Goal: Transaction & Acquisition: Purchase product/service

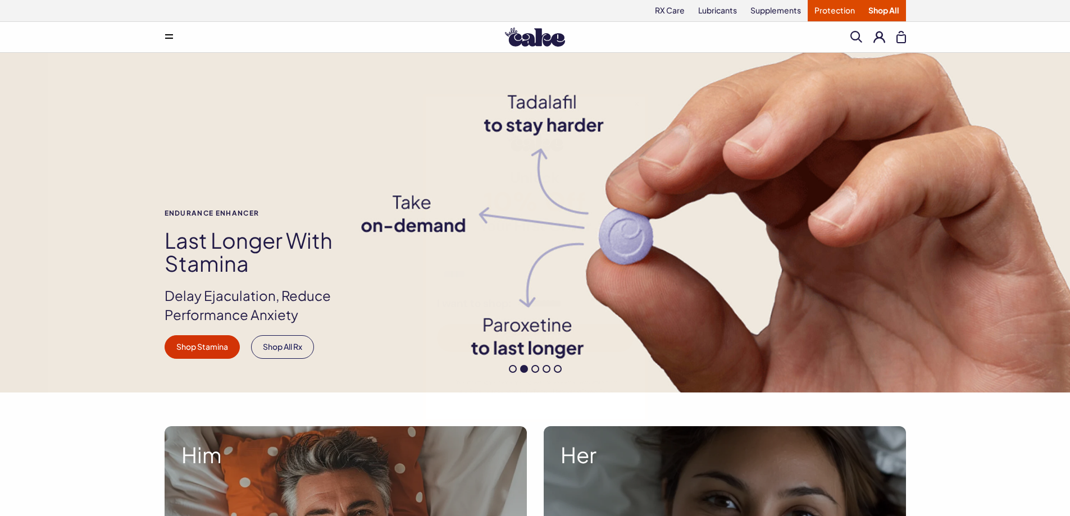
click at [846, 9] on div "**********" at bounding box center [535, 258] width 1070 height 516
click at [834, 11] on link "Protection" at bounding box center [835, 10] width 54 height 21
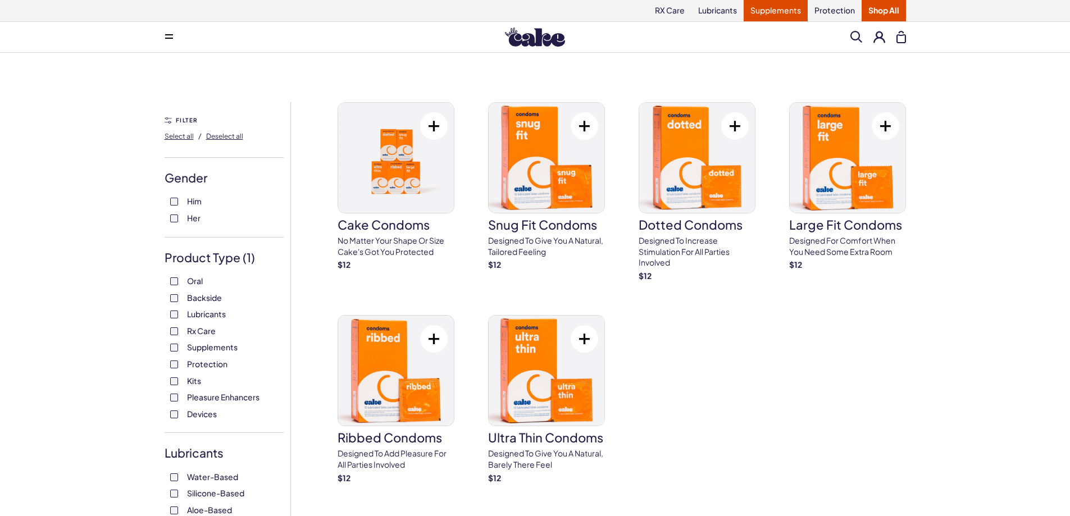
click at [784, 12] on link "Supplements" at bounding box center [776, 10] width 64 height 21
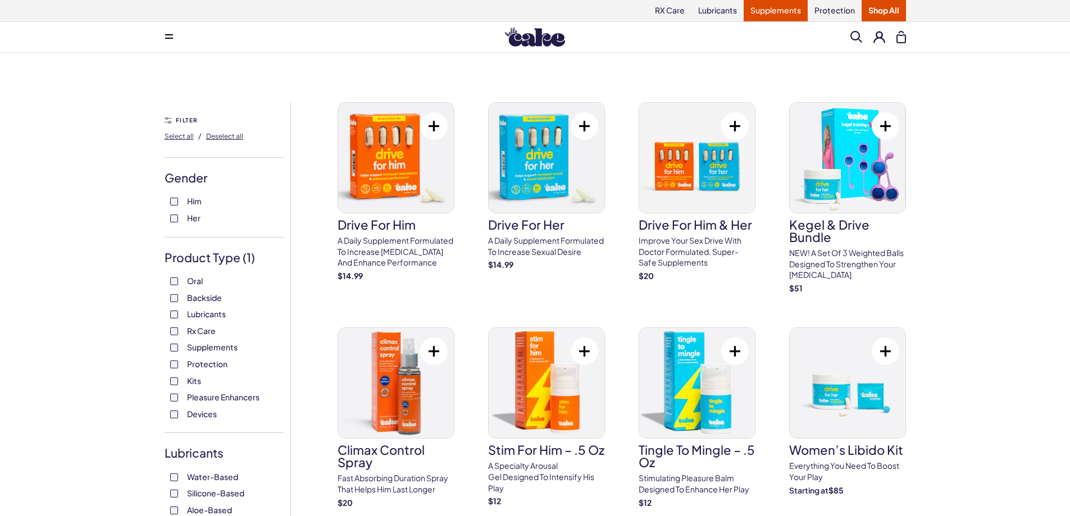
click at [784, 8] on link "Supplements" at bounding box center [776, 10] width 64 height 21
click at [663, 10] on link "RX Care" at bounding box center [669, 10] width 43 height 21
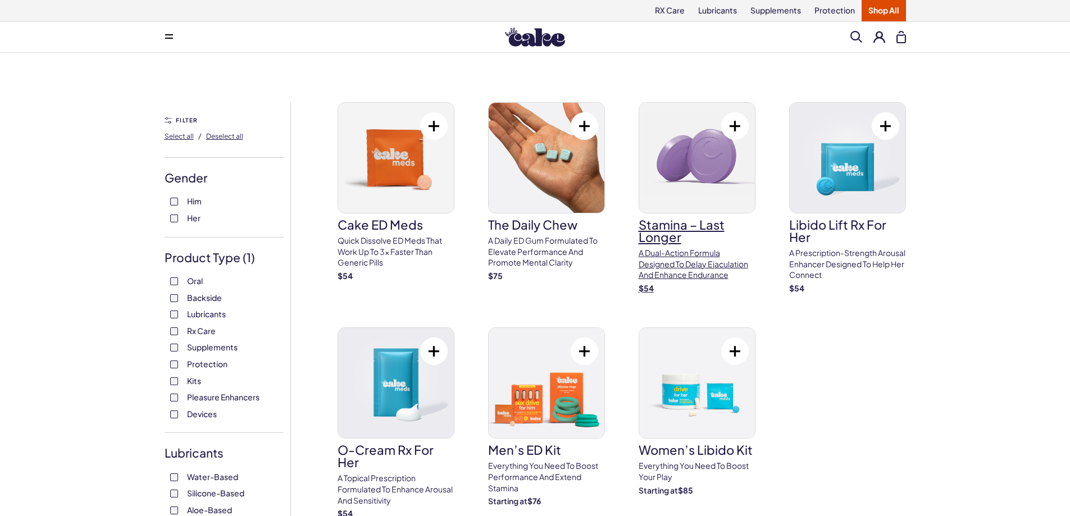
click at [691, 178] on img at bounding box center [697, 158] width 116 height 110
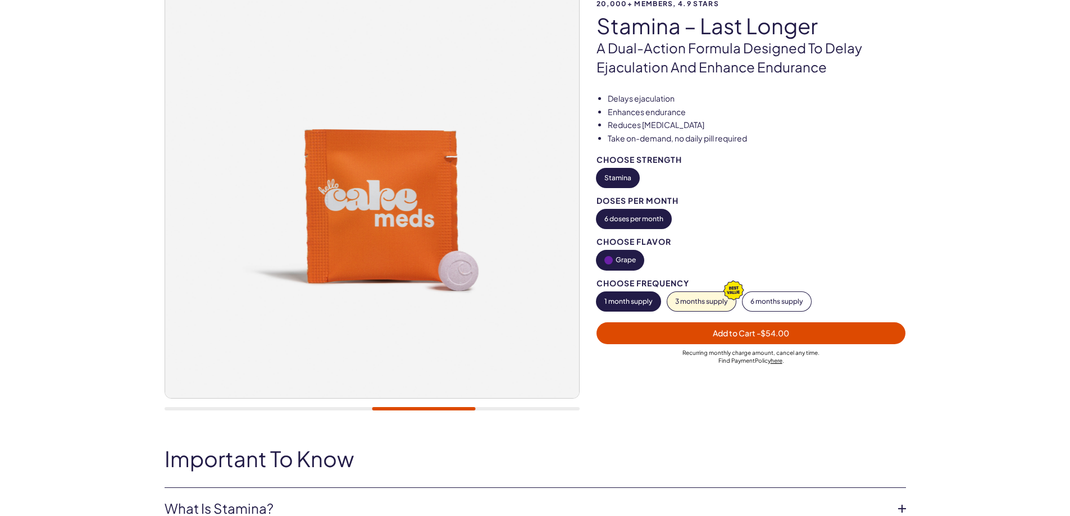
scroll to position [187, 0]
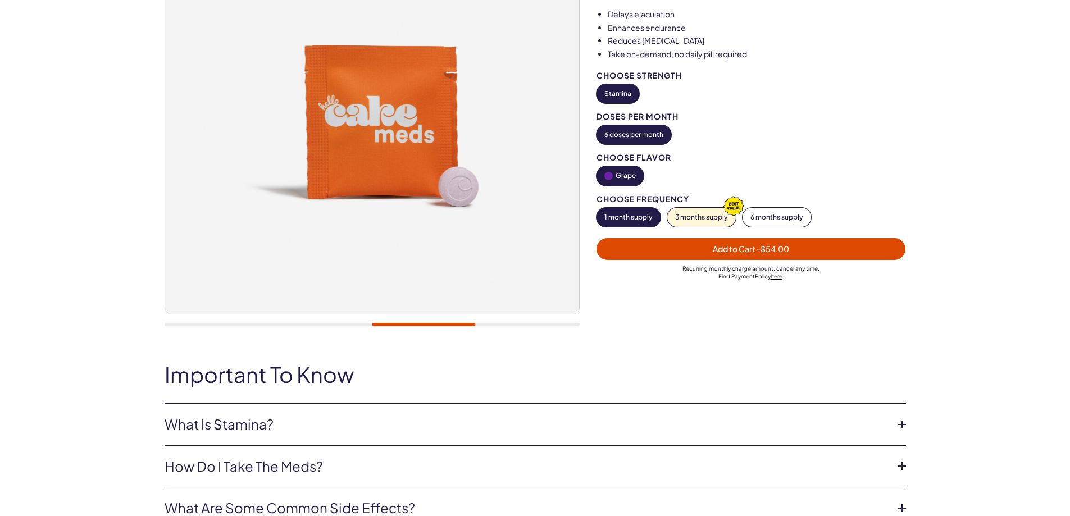
click at [639, 215] on button "1 month supply" at bounding box center [629, 217] width 64 height 19
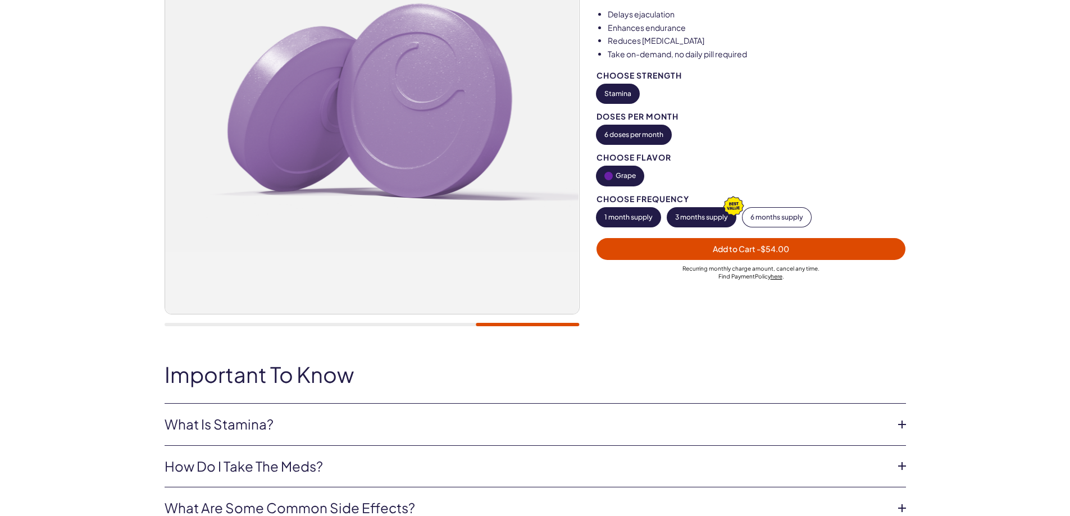
click at [703, 212] on button "3 months supply" at bounding box center [702, 217] width 69 height 19
click at [629, 214] on button "1 month supply" at bounding box center [629, 217] width 64 height 19
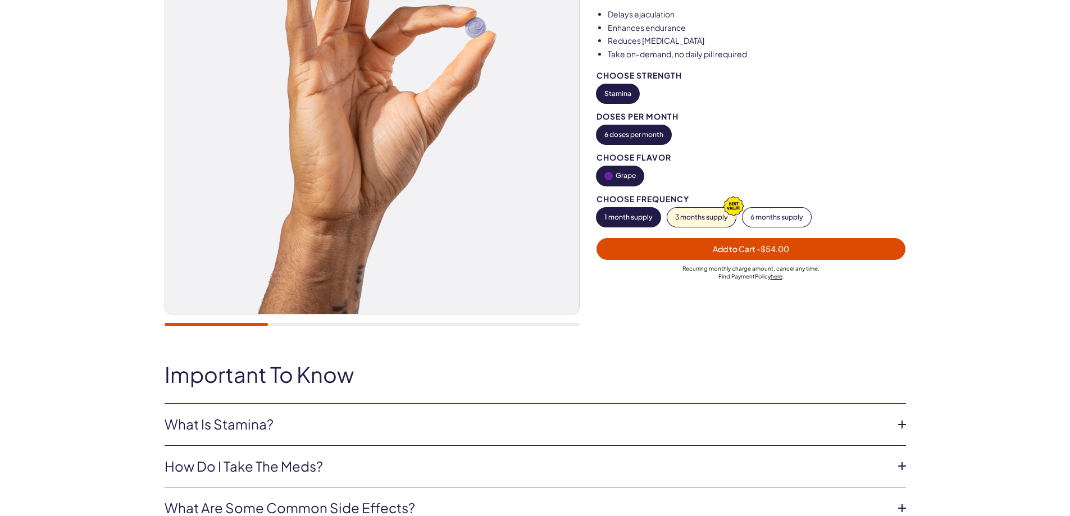
scroll to position [375, 0]
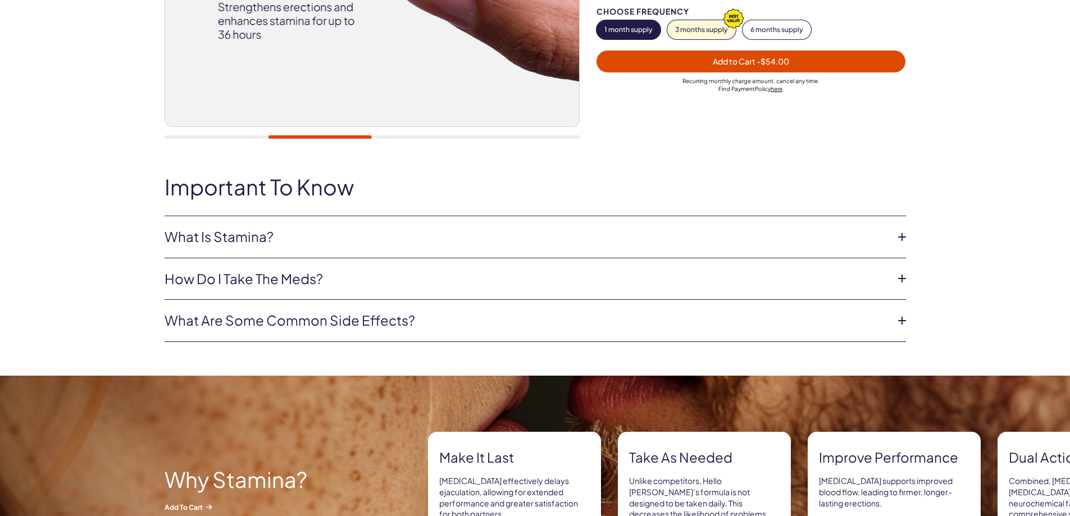
click at [902, 240] on icon at bounding box center [902, 237] width 17 height 17
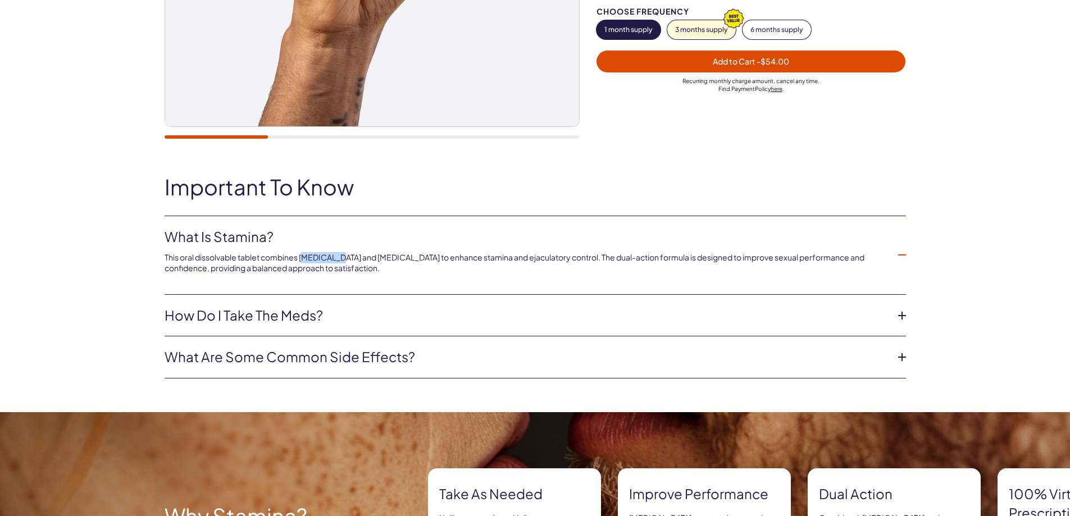
drag, startPoint x: 334, startPoint y: 257, endPoint x: 303, endPoint y: 258, distance: 30.3
click at [303, 258] on p "This oral dissolvable tablet combines [MEDICAL_DATA] and [MEDICAL_DATA] to enha…" at bounding box center [527, 263] width 724 height 22
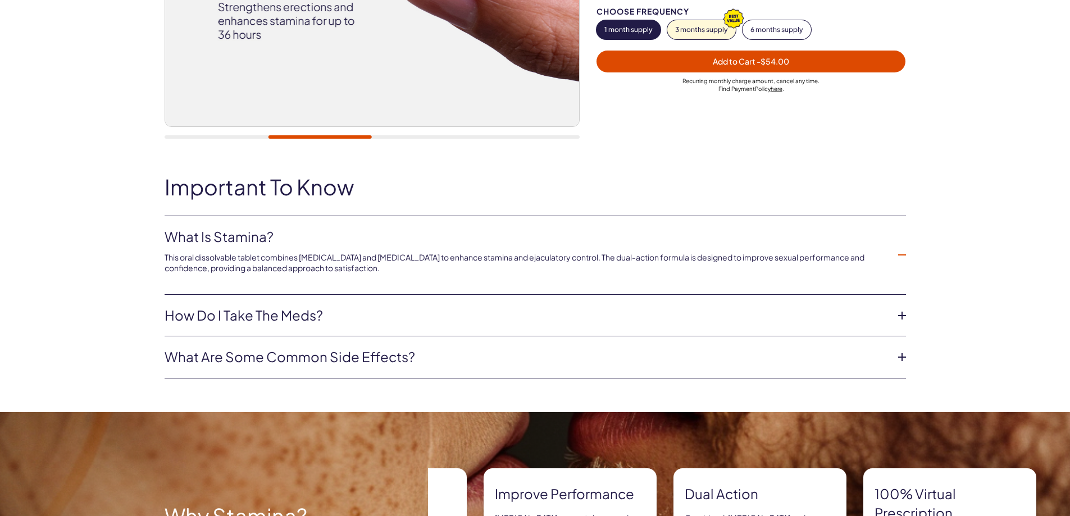
click at [337, 267] on p "This oral dissolvable tablet combines [MEDICAL_DATA] and [MEDICAL_DATA] to enha…" at bounding box center [527, 263] width 724 height 22
drag, startPoint x: 333, startPoint y: 258, endPoint x: 301, endPoint y: 257, distance: 32.0
click at [301, 257] on p "This oral dissolvable tablet combines [MEDICAL_DATA] and [MEDICAL_DATA] to enha…" at bounding box center [527, 263] width 724 height 22
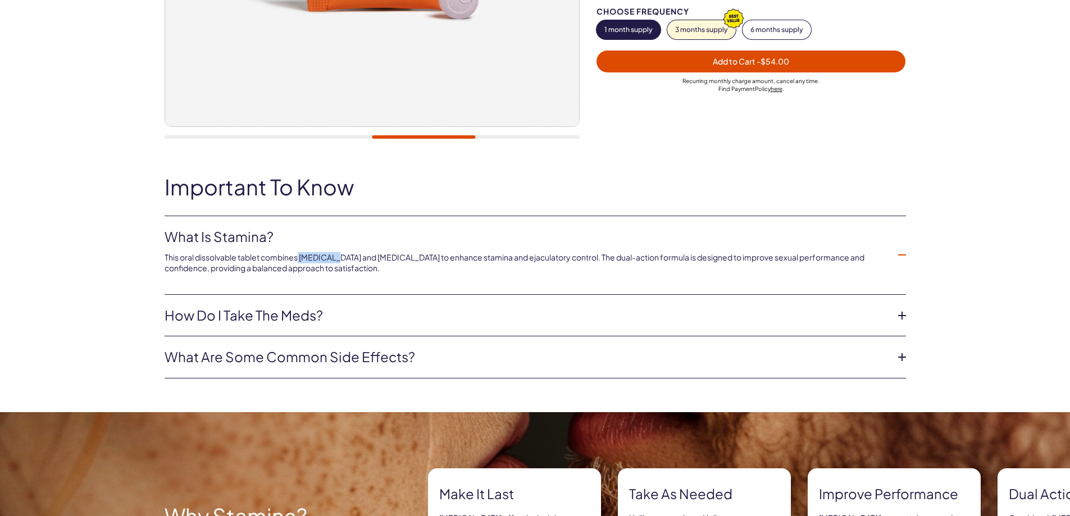
copy p "[MEDICAL_DATA]"
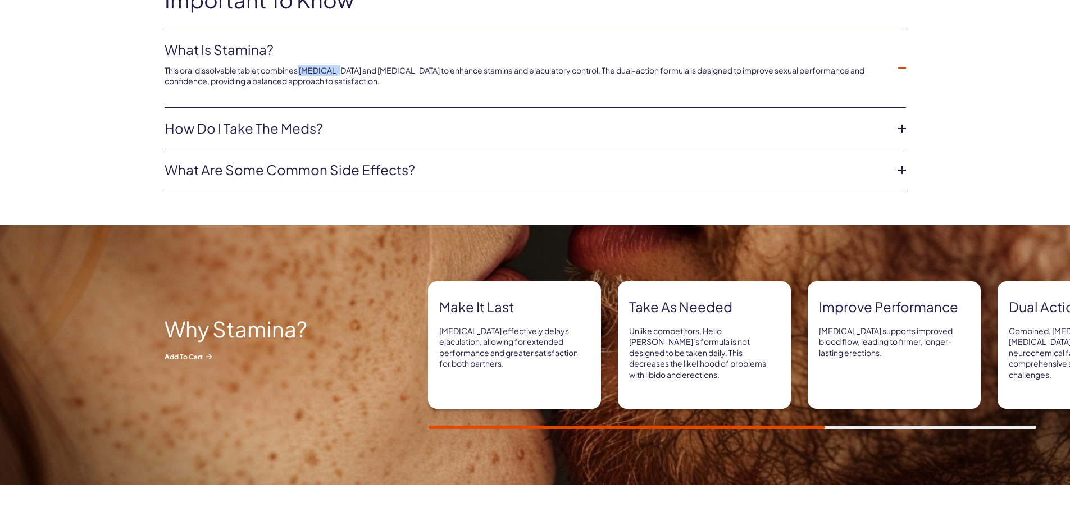
click at [607, 122] on link "How do I take the Meds?" at bounding box center [527, 128] width 724 height 19
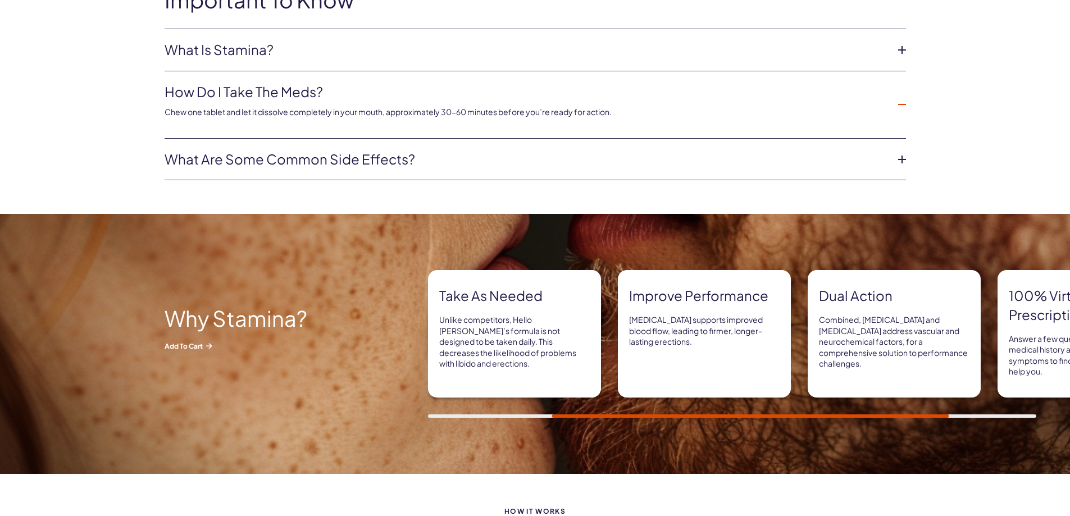
click at [576, 157] on link "What are some common side effects?" at bounding box center [527, 159] width 724 height 19
